Goal: Task Accomplishment & Management: Manage account settings

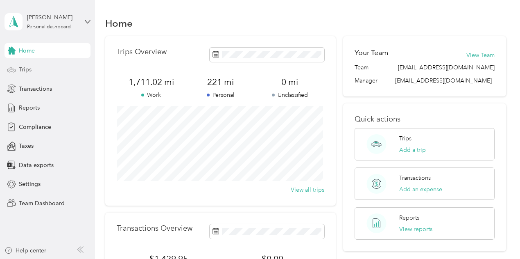
click at [26, 74] on div "Trips" at bounding box center [48, 69] width 86 height 15
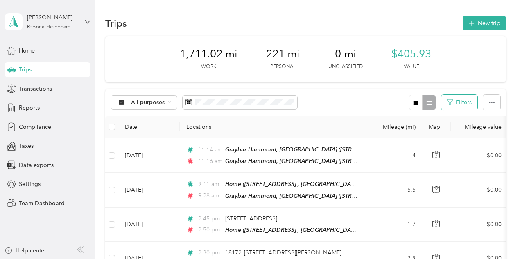
click at [450, 107] on button "Filters" at bounding box center [460, 102] width 36 height 15
click at [467, 137] on span at bounding box center [435, 135] width 70 height 13
click at [464, 136] on icon at bounding box center [465, 136] width 4 height 4
click at [419, 180] on div "Home" at bounding box center [440, 176] width 71 height 9
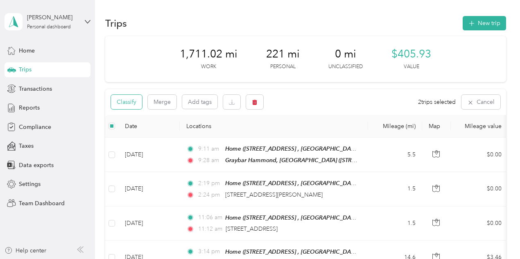
click at [138, 105] on button "Classify" at bounding box center [126, 102] width 31 height 14
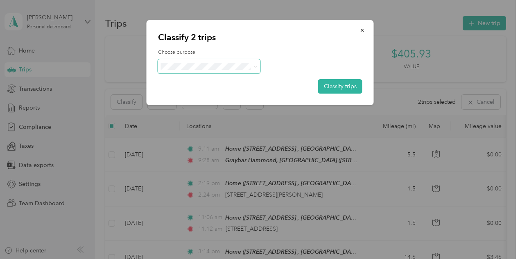
click at [258, 66] on span at bounding box center [209, 66] width 102 height 14
click at [256, 67] on icon at bounding box center [256, 67] width 4 height 4
click at [395, 39] on div "Classify 2 trips Choose purpose Classify trips" at bounding box center [373, 63] width 227 height 87
click at [361, 30] on icon "button" at bounding box center [363, 30] width 6 height 6
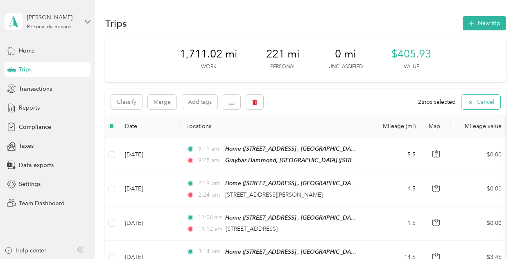
click at [477, 100] on button "Cancel" at bounding box center [481, 102] width 39 height 14
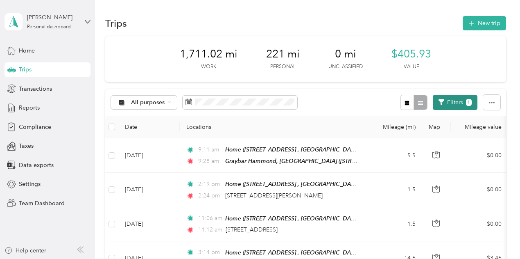
click at [461, 104] on button "Filters 1" at bounding box center [455, 102] width 45 height 15
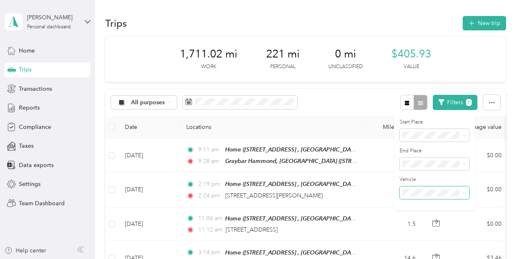
click at [461, 194] on span at bounding box center [463, 193] width 7 height 6
click at [465, 193] on icon at bounding box center [465, 193] width 4 height 4
click at [465, 192] on icon at bounding box center [465, 193] width 4 height 4
click at [464, 138] on span at bounding box center [465, 135] width 4 height 7
click at [465, 134] on icon at bounding box center [465, 136] width 4 height 4
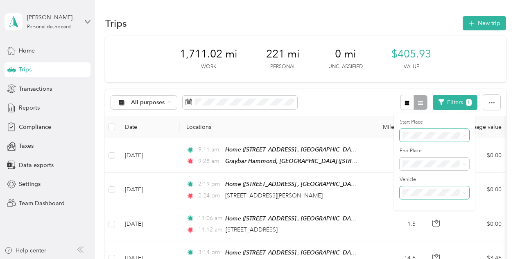
click at [422, 173] on li "Home" at bounding box center [441, 178] width 82 height 14
click at [285, 118] on th "Locations" at bounding box center [274, 127] width 189 height 23
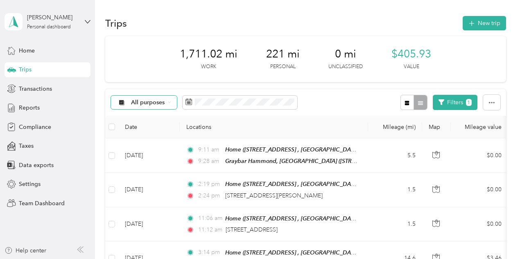
click at [170, 101] on icon at bounding box center [169, 101] width 3 height 3
click at [158, 143] on span "Graybar Electric Company, Inc" at bounding box center [173, 145] width 82 height 9
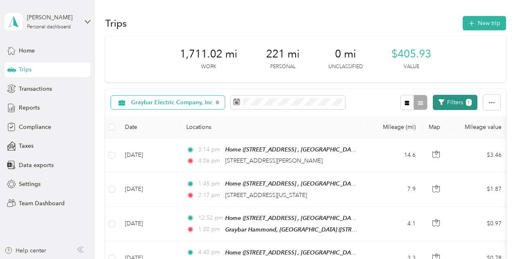
click at [468, 104] on span "1" at bounding box center [469, 102] width 6 height 7
click at [448, 100] on button "Filters 1" at bounding box center [455, 102] width 45 height 15
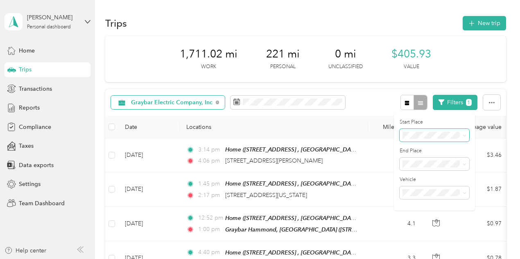
click at [463, 134] on icon at bounding box center [465, 136] width 4 height 4
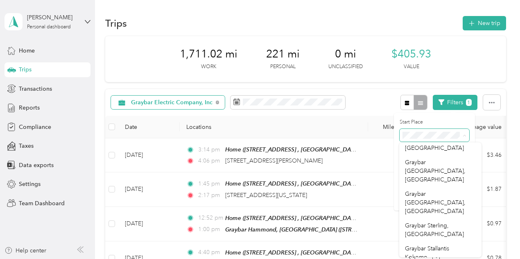
scroll to position [677, 0]
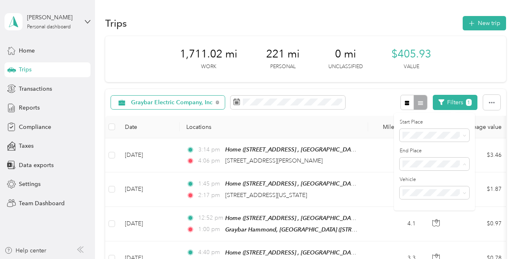
click at [418, 82] on li "Home" at bounding box center [441, 77] width 82 height 14
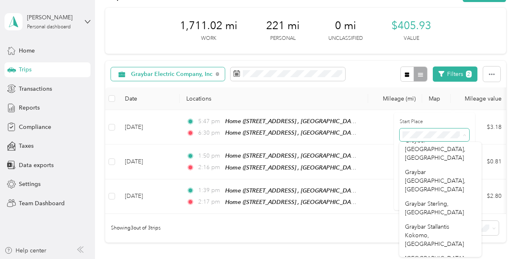
scroll to position [41, 0]
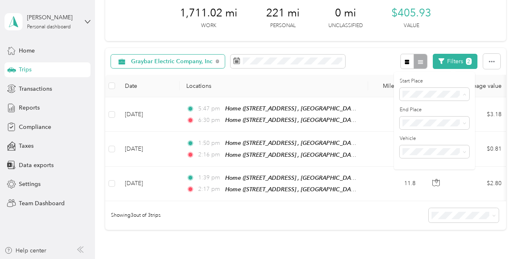
click at [373, 62] on div "Graybar Electric Company, Inc Filters 2" at bounding box center [305, 61] width 401 height 27
click at [457, 65] on button "Filters 2" at bounding box center [455, 61] width 45 height 15
click at [424, 106] on span "Anywhere" at bounding box center [418, 108] width 26 height 7
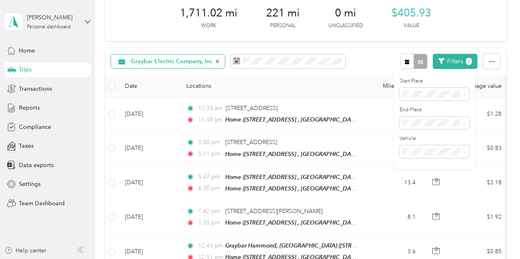
click at [415, 167] on span "Home" at bounding box center [413, 165] width 16 height 7
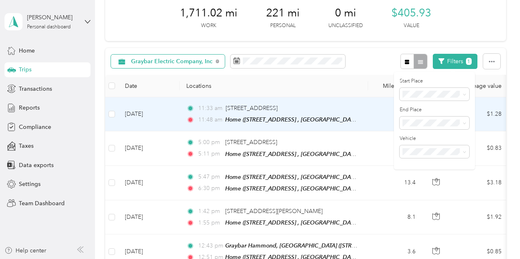
click at [378, 126] on td "5.4" at bounding box center [395, 114] width 54 height 34
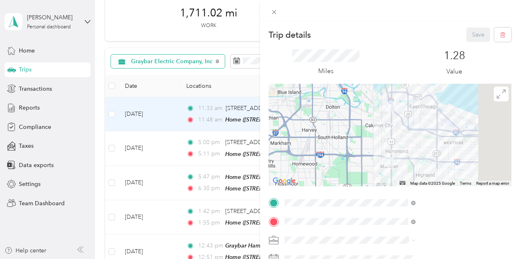
click at [317, 69] on div "Trip details Save This trip cannot be edited because it is either under review,…" at bounding box center [260, 129] width 520 height 259
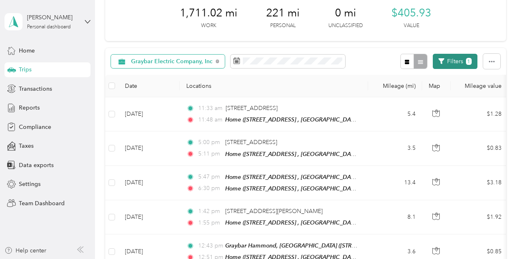
click at [455, 61] on button "Filters 1" at bounding box center [455, 61] width 45 height 15
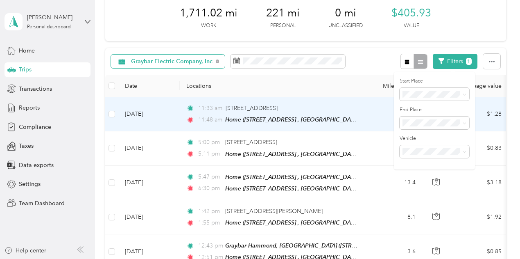
click at [387, 94] on th "Mileage (mi)" at bounding box center [395, 86] width 54 height 23
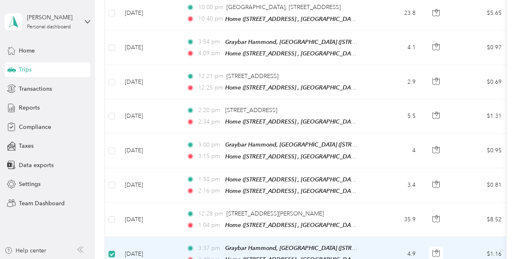
scroll to position [287, 0]
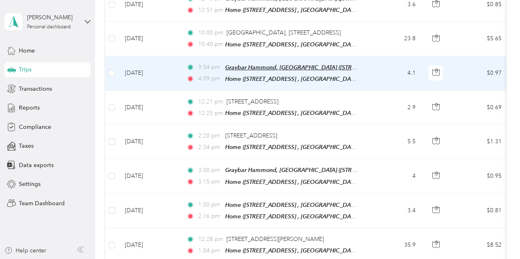
click at [251, 64] on span "Graybar Hammond, [GEOGRAPHIC_DATA] ([STREET_ADDRESS][US_STATE])" at bounding box center [323, 67] width 197 height 7
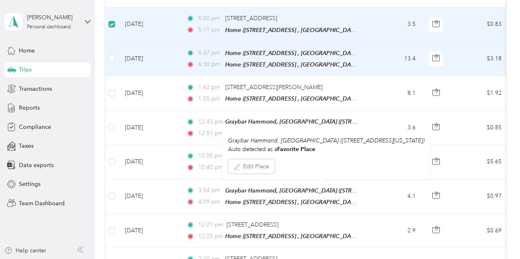
scroll to position [0, 0]
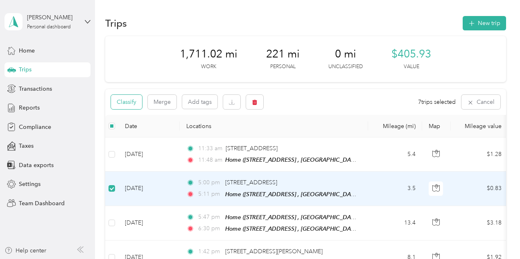
click at [125, 100] on button "Classify" at bounding box center [126, 102] width 31 height 14
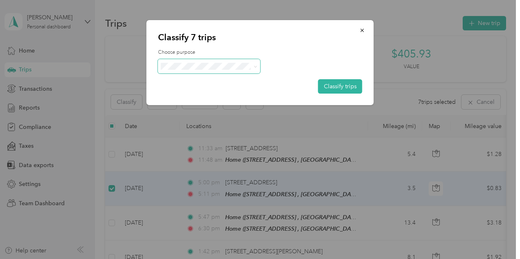
click at [255, 65] on icon at bounding box center [256, 67] width 4 height 4
click at [193, 94] on span "Personal" at bounding box center [219, 94] width 82 height 9
click at [334, 86] on button "Classify trips" at bounding box center [340, 86] width 44 height 14
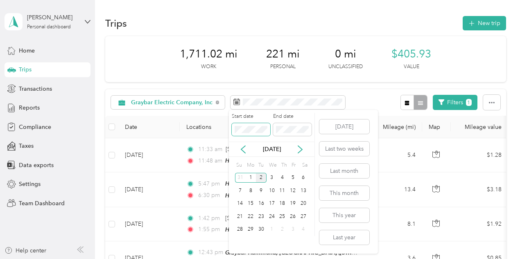
click at [193, 122] on body "[PERSON_NAME] Personal dashboard Home Trips Transactions Reports Compliance Tax…" at bounding box center [258, 129] width 516 height 259
click at [250, 123] on div "Start date End date" at bounding box center [272, 127] width 86 height 29
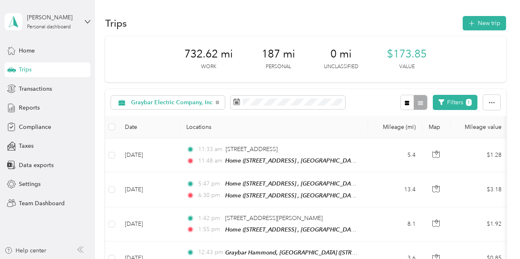
click at [356, 94] on div "Graybar Electric Company, Inc Filters 1" at bounding box center [305, 102] width 401 height 27
click at [448, 105] on button "Filters 1" at bounding box center [455, 102] width 45 height 15
click at [373, 100] on div "Graybar Electric Company, Inc Filters 1" at bounding box center [305, 102] width 401 height 27
click at [407, 107] on button "button" at bounding box center [408, 102] width 14 height 15
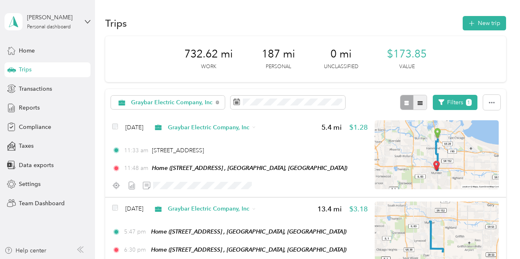
click at [423, 105] on button "button" at bounding box center [420, 102] width 14 height 15
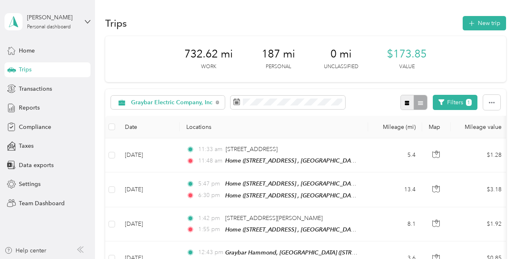
click at [407, 107] on button "button" at bounding box center [408, 102] width 14 height 15
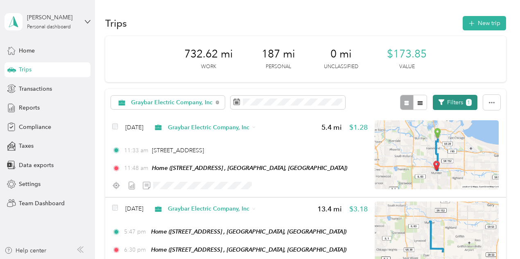
click at [444, 101] on button "Filters 1" at bounding box center [455, 102] width 45 height 15
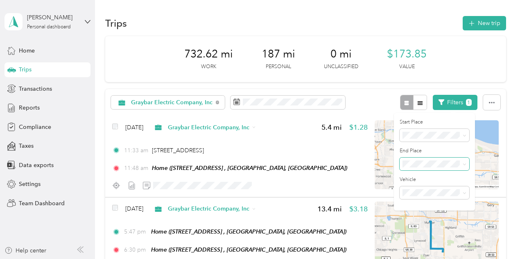
click at [465, 167] on span at bounding box center [435, 163] width 70 height 13
click at [464, 163] on icon at bounding box center [465, 164] width 4 height 4
click at [480, 62] on div "732.62 mi Work 187 mi Personal 0 mi Unclassified $173.85 Value" at bounding box center [305, 59] width 401 height 46
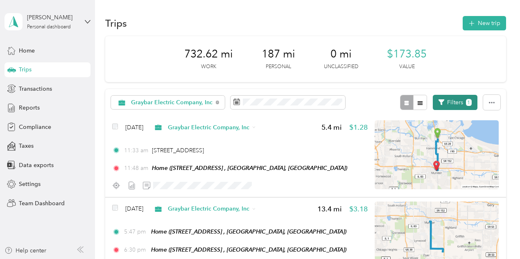
click at [448, 101] on button "Filters 1" at bounding box center [455, 102] width 45 height 15
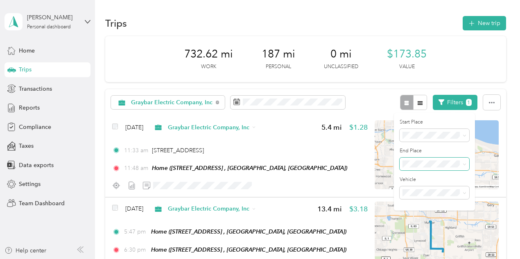
click at [427, 168] on span at bounding box center [435, 163] width 70 height 13
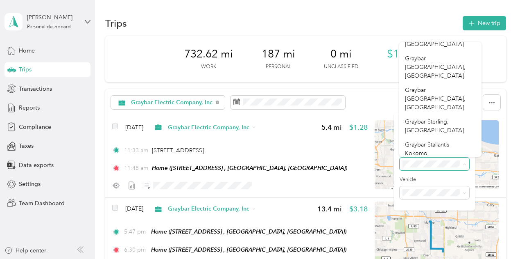
scroll to position [677, 0]
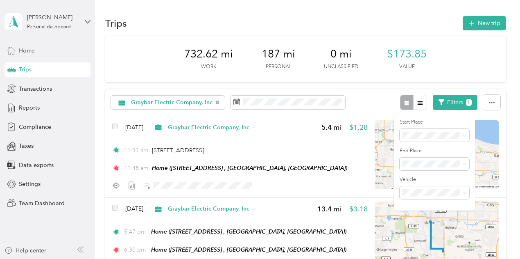
click at [23, 49] on span "Home" at bounding box center [27, 50] width 16 height 9
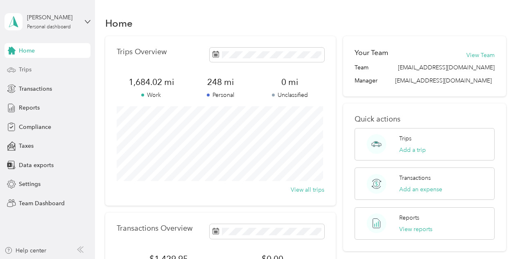
click at [27, 69] on span "Trips" at bounding box center [25, 69] width 13 height 9
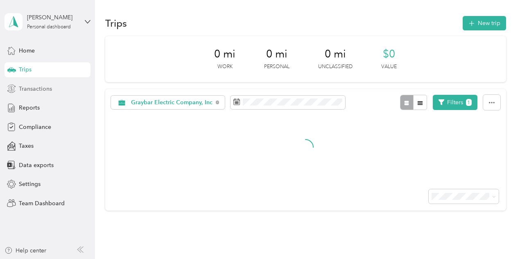
click at [27, 85] on span "Transactions" at bounding box center [35, 88] width 33 height 9
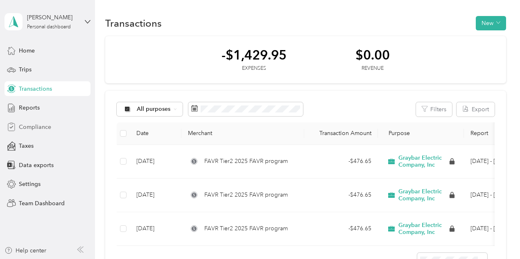
click at [36, 127] on span "Compliance" at bounding box center [35, 127] width 32 height 9
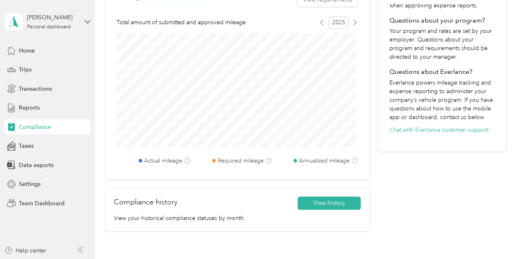
scroll to position [287, 0]
click at [31, 184] on span "Settings" at bounding box center [30, 183] width 22 height 9
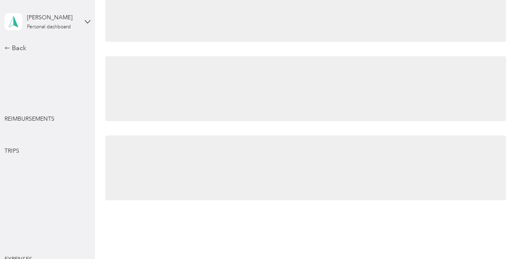
scroll to position [287, 0]
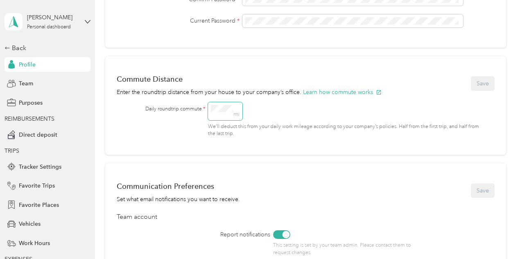
click at [237, 108] on span "mi" at bounding box center [237, 111] width 6 height 11
click at [236, 108] on span "mi" at bounding box center [237, 111] width 6 height 11
click at [315, 150] on div "Commute Distance Enter the roundtrip distance from your house to your company’s…" at bounding box center [305, 105] width 401 height 98
click at [477, 82] on button "Save" at bounding box center [483, 83] width 24 height 14
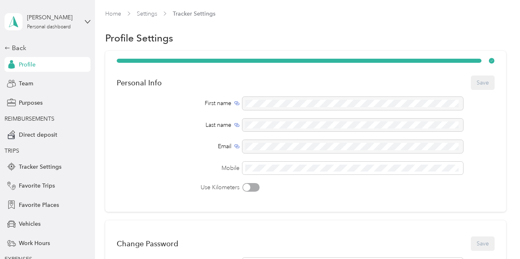
scroll to position [0, 0]
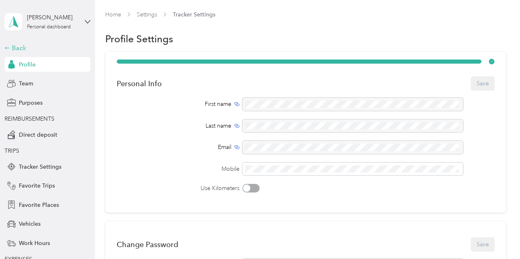
click at [19, 49] on div "Back" at bounding box center [46, 48] width 82 height 10
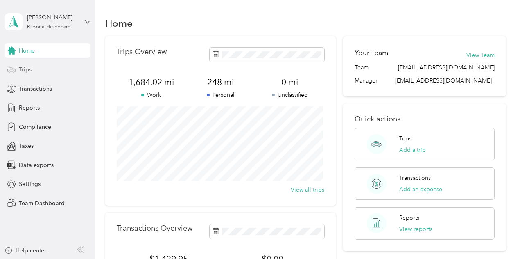
click at [20, 65] on span "Trips" at bounding box center [25, 69] width 13 height 9
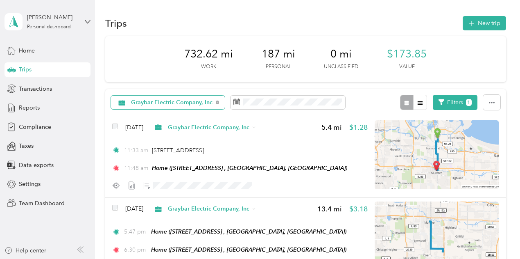
click at [145, 105] on span "Graybar Electric Company, Inc" at bounding box center [172, 103] width 82 height 6
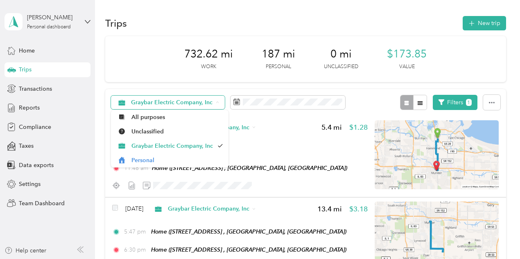
click at [145, 105] on span "Graybar Electric Company, Inc" at bounding box center [172, 103] width 82 height 6
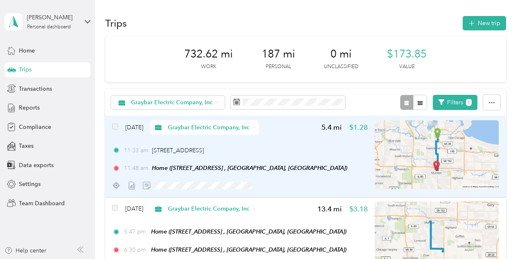
click at [250, 127] on span "Graybar Electric Company, Inc" at bounding box center [209, 127] width 82 height 9
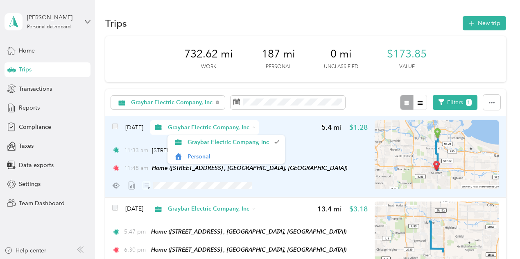
click at [250, 127] on span "Graybar Electric Company, Inc" at bounding box center [209, 127] width 82 height 9
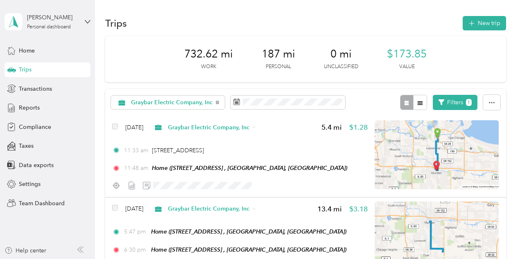
click at [359, 97] on div "Graybar Electric Company, Inc Filters 1" at bounding box center [305, 102] width 401 height 27
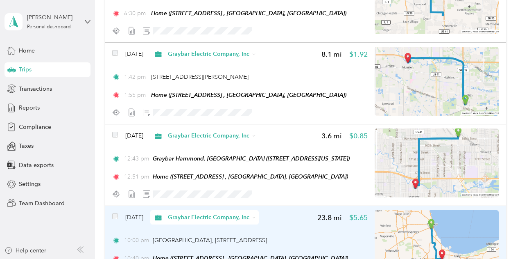
scroll to position [246, 0]
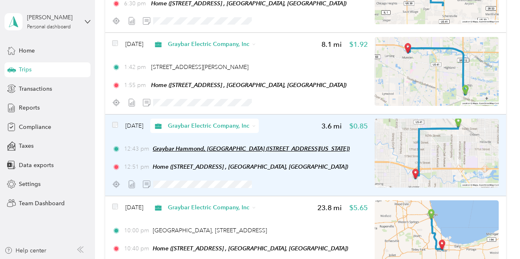
click at [201, 146] on span "Graybar Hammond, [GEOGRAPHIC_DATA] ([STREET_ADDRESS][US_STATE])" at bounding box center [251, 148] width 197 height 7
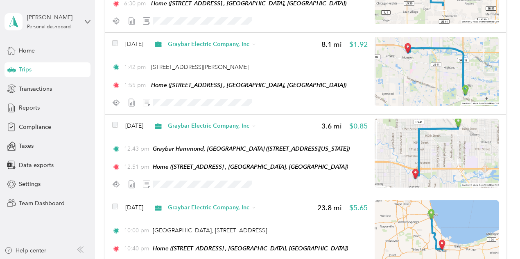
click at [193, 126] on button "Edit Place" at bounding box center [179, 129] width 47 height 14
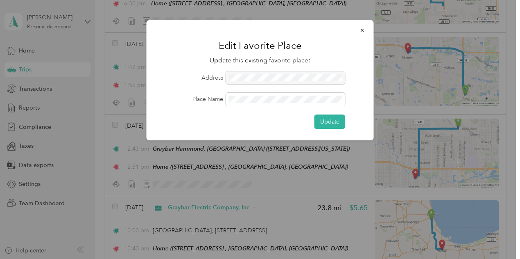
click at [258, 77] on div at bounding box center [285, 77] width 119 height 13
click at [334, 123] on button "Update" at bounding box center [330, 121] width 31 height 14
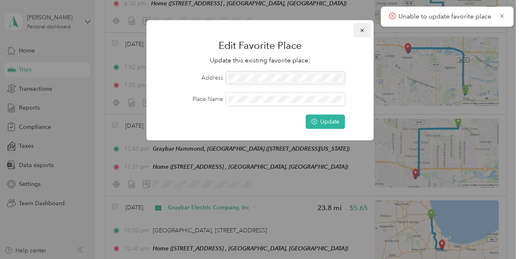
click at [364, 30] on icon "button" at bounding box center [363, 30] width 6 height 6
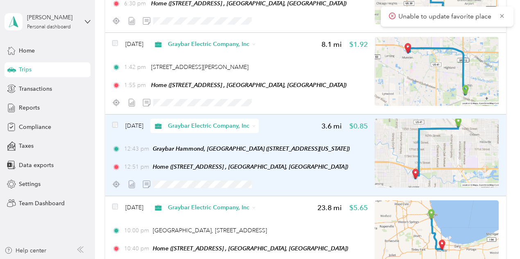
scroll to position [0, 0]
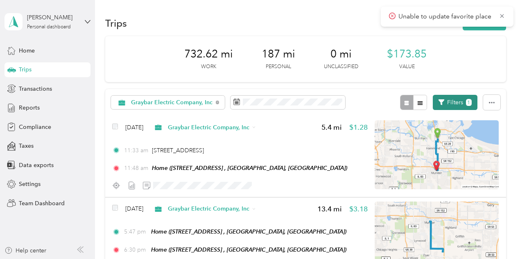
click at [457, 100] on button "Filters 1" at bounding box center [455, 102] width 45 height 15
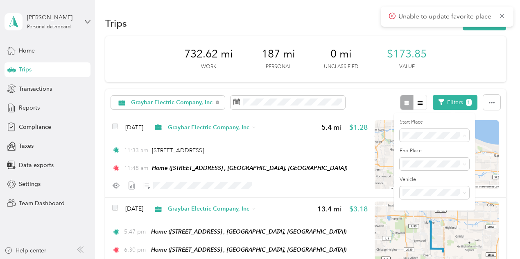
click at [335, 19] on div "Trips New trip" at bounding box center [305, 22] width 401 height 17
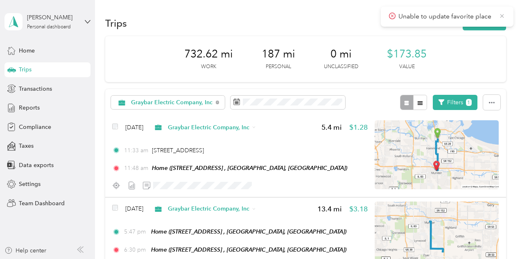
click at [503, 18] on icon at bounding box center [502, 15] width 7 height 7
click at [85, 21] on icon at bounding box center [88, 22] width 6 height 6
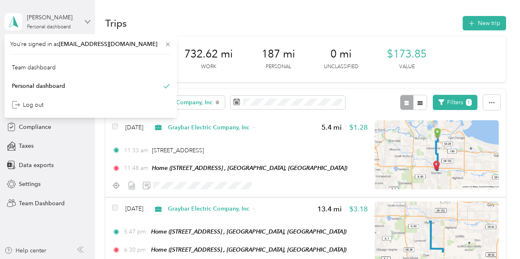
click at [85, 21] on icon at bounding box center [88, 22] width 6 height 6
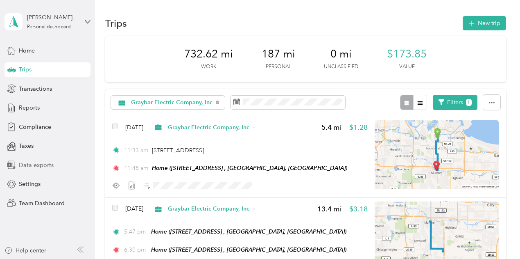
click at [41, 163] on span "Data exports" at bounding box center [36, 165] width 35 height 9
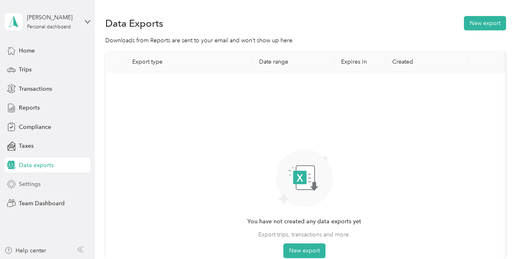
click at [32, 182] on span "Settings" at bounding box center [30, 183] width 22 height 9
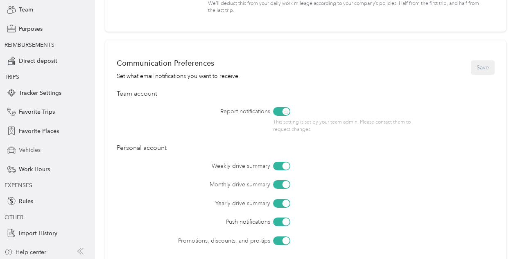
scroll to position [75, 0]
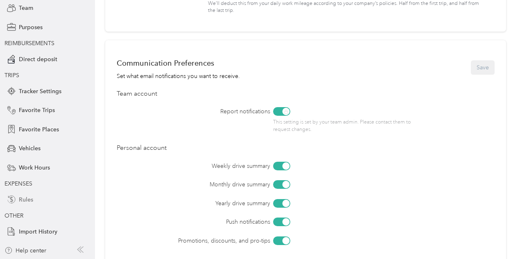
click at [23, 202] on span "Rules" at bounding box center [26, 199] width 14 height 9
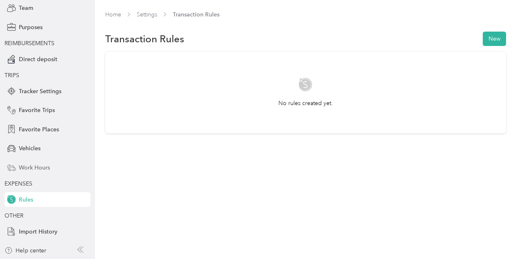
click at [36, 169] on span "Work Hours" at bounding box center [34, 167] width 31 height 9
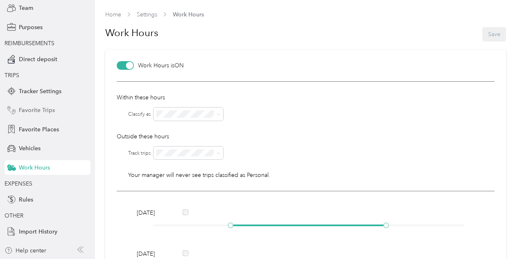
click at [43, 110] on span "Favorite Trips" at bounding box center [37, 110] width 36 height 9
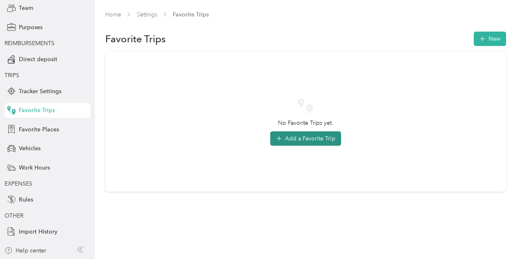
click at [288, 138] on button "Add a Favorite Trip" at bounding box center [305, 138] width 71 height 14
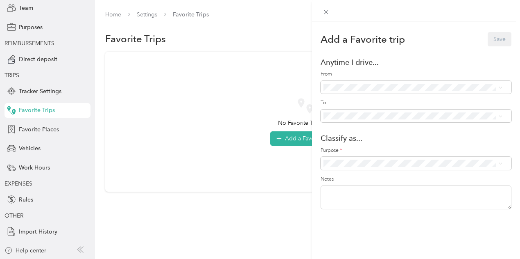
click at [116, 16] on div "Add a Favorite trip Save Anytime I drive... From To Classify as... Purpose * No…" at bounding box center [260, 129] width 520 height 259
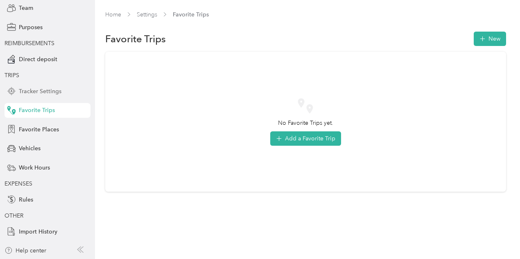
click at [30, 89] on span "Tracker Settings" at bounding box center [40, 91] width 43 height 9
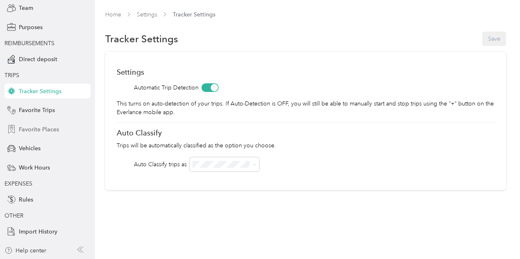
click at [36, 129] on span "Favorite Places" at bounding box center [39, 129] width 40 height 9
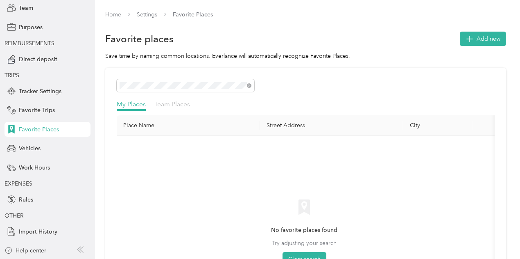
click at [180, 105] on span "Team Places" at bounding box center [172, 104] width 36 height 8
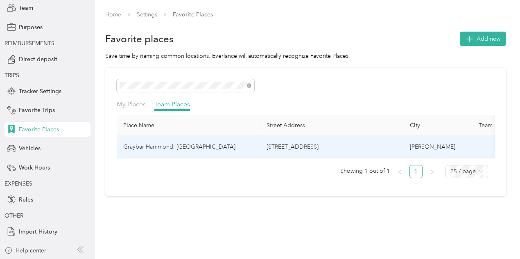
click at [161, 144] on td "Graybar Hammond, [GEOGRAPHIC_DATA]" at bounding box center [188, 147] width 143 height 23
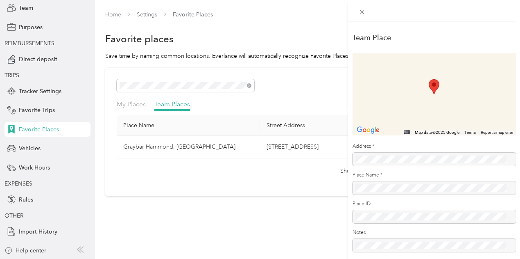
click at [382, 219] on div at bounding box center [435, 216] width 164 height 13
click at [135, 108] on div "Team Place ← Move left → Move right ↑ Move up ↓ Move down + Zoom in - Zoom out …" at bounding box center [260, 129] width 520 height 259
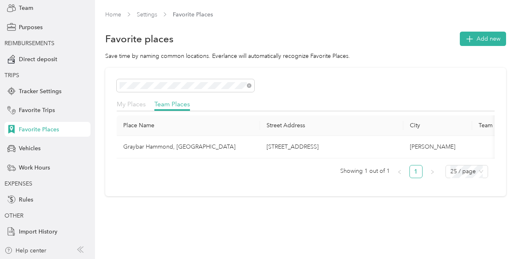
click at [132, 103] on span "My Places" at bounding box center [131, 104] width 29 height 8
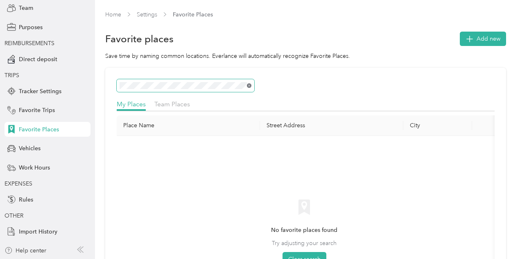
click at [248, 85] on icon at bounding box center [250, 86] width 4 height 4
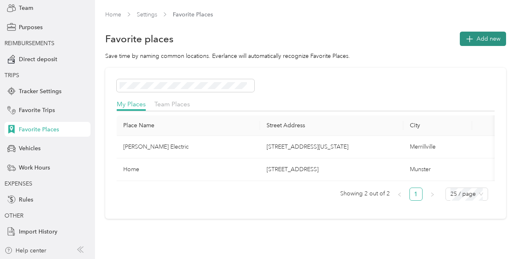
click at [491, 35] on span "Add new" at bounding box center [489, 38] width 24 height 9
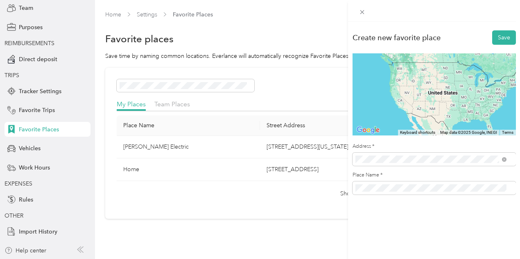
click at [440, 68] on span "[STREET_ADDRESS][US_STATE]" at bounding box center [412, 67] width 82 height 7
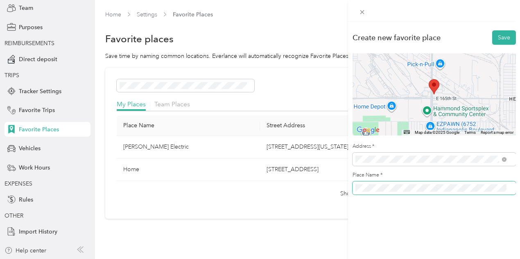
click at [334, 182] on div "Create new favorite place Save ← Move left → Move right ↑ Move up ↓ Move down +…" at bounding box center [260, 129] width 520 height 259
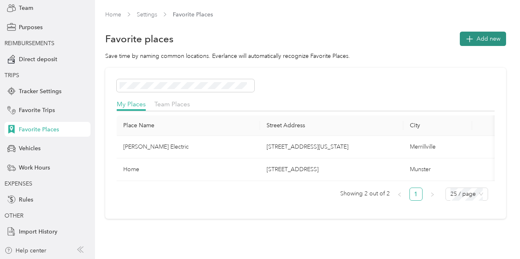
click at [484, 37] on span "Add new" at bounding box center [489, 38] width 24 height 9
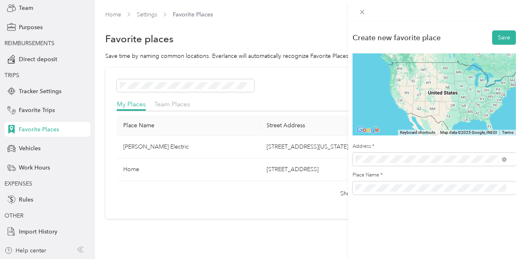
click at [409, 71] on span "[STREET_ADDRESS][US_STATE]" at bounding box center [412, 67] width 82 height 7
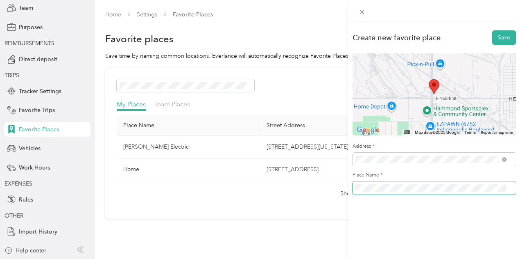
click at [341, 189] on div "Create new favorite place Save ← Move left → Move right ↑ Move up ↓ Move down +…" at bounding box center [260, 129] width 520 height 259
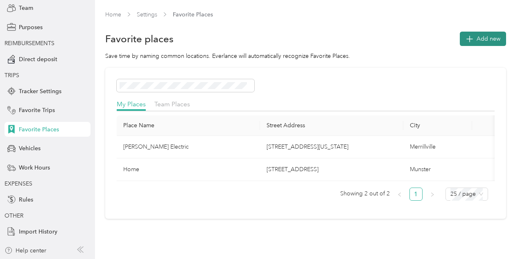
click at [482, 36] on span "Add new" at bounding box center [489, 38] width 24 height 9
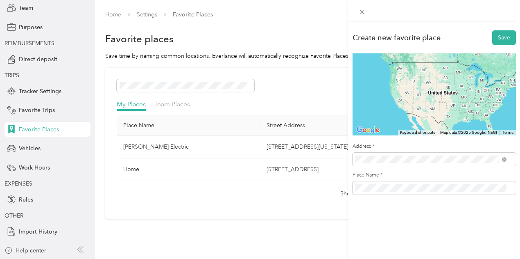
click at [427, 71] on span "[STREET_ADDRESS][US_STATE]" at bounding box center [412, 67] width 82 height 7
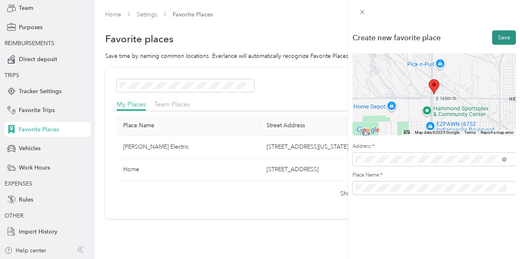
click at [501, 36] on button "Save" at bounding box center [505, 37] width 24 height 14
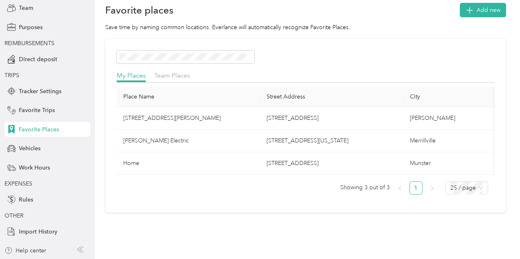
scroll to position [41, 0]
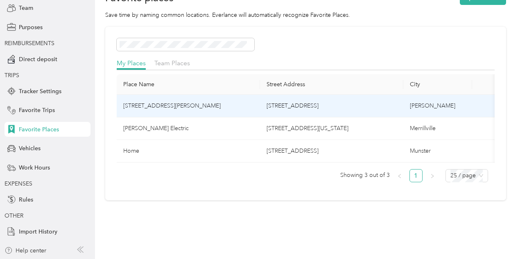
click at [284, 106] on td "[STREET_ADDRESS]" at bounding box center [331, 106] width 143 height 23
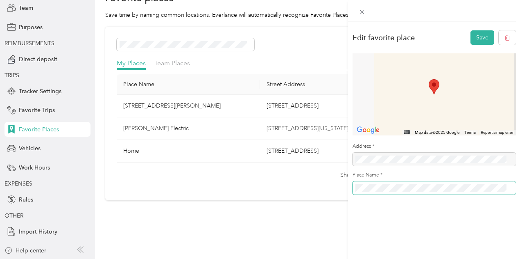
click at [273, 177] on div "Edit favorite place Save ← Move left → Move right ↑ Move up ↓ Move down + Zoom …" at bounding box center [260, 129] width 520 height 259
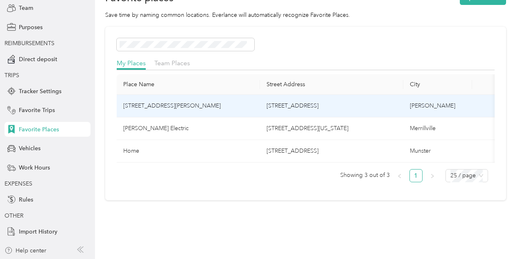
click at [156, 99] on td "[STREET_ADDRESS][PERSON_NAME]" at bounding box center [188, 106] width 143 height 23
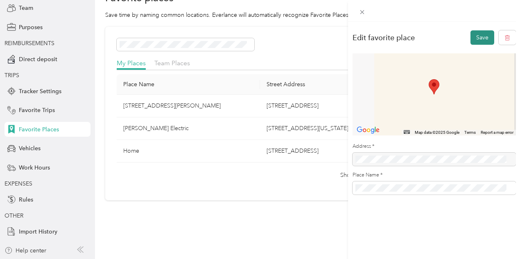
click at [481, 31] on button "Save" at bounding box center [483, 37] width 24 height 14
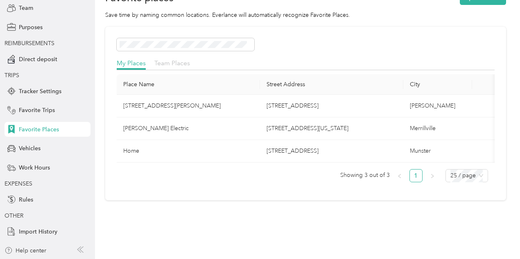
click at [166, 62] on span "Team Places" at bounding box center [172, 63] width 36 height 8
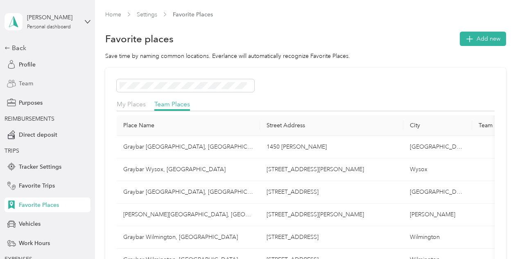
click at [25, 85] on span "Team" at bounding box center [26, 83] width 14 height 9
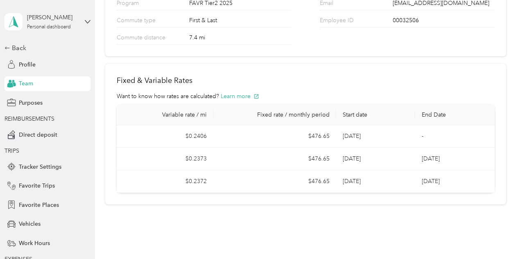
scroll to position [132, 0]
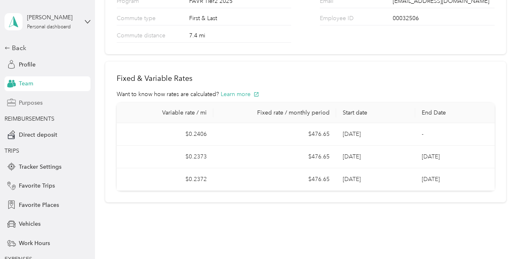
click at [24, 108] on div "Purposes" at bounding box center [48, 102] width 86 height 15
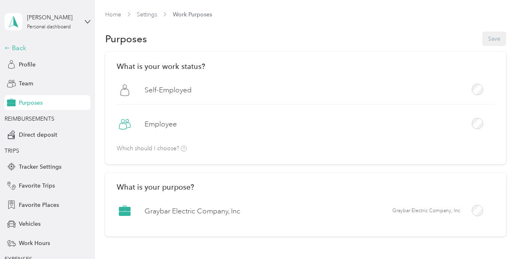
click at [17, 45] on div "Back" at bounding box center [46, 48] width 82 height 10
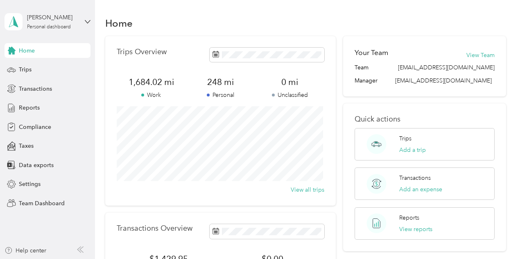
click at [29, 60] on div "Home Trips Transactions Reports Compliance Taxes Data exports Settings Team Das…" at bounding box center [48, 126] width 86 height 167
click at [20, 72] on span "Trips" at bounding box center [25, 69] width 13 height 9
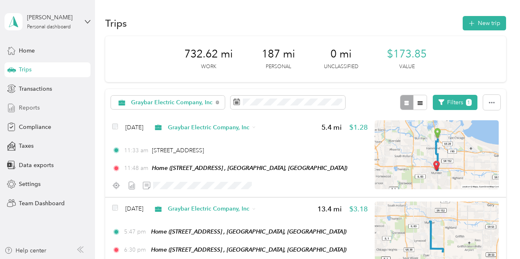
click at [19, 108] on span "Reports" at bounding box center [29, 107] width 21 height 9
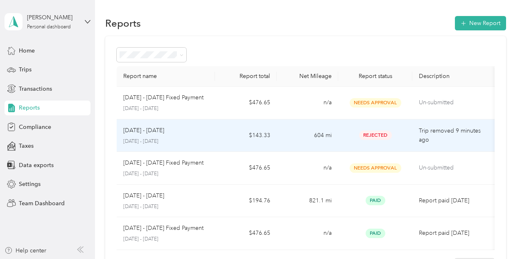
click at [386, 132] on span "Rejected" at bounding box center [375, 134] width 33 height 9
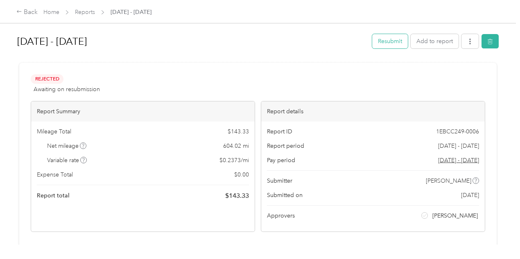
click at [386, 38] on button "Resubmit" at bounding box center [391, 41] width 36 height 14
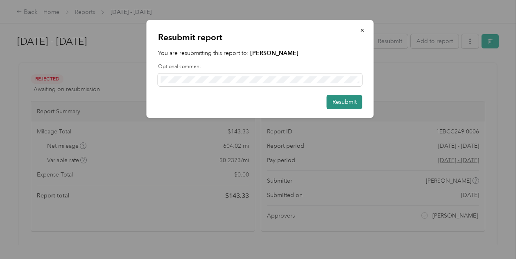
click at [337, 102] on button "Resubmit" at bounding box center [345, 102] width 36 height 14
